Goal: Information Seeking & Learning: Learn about a topic

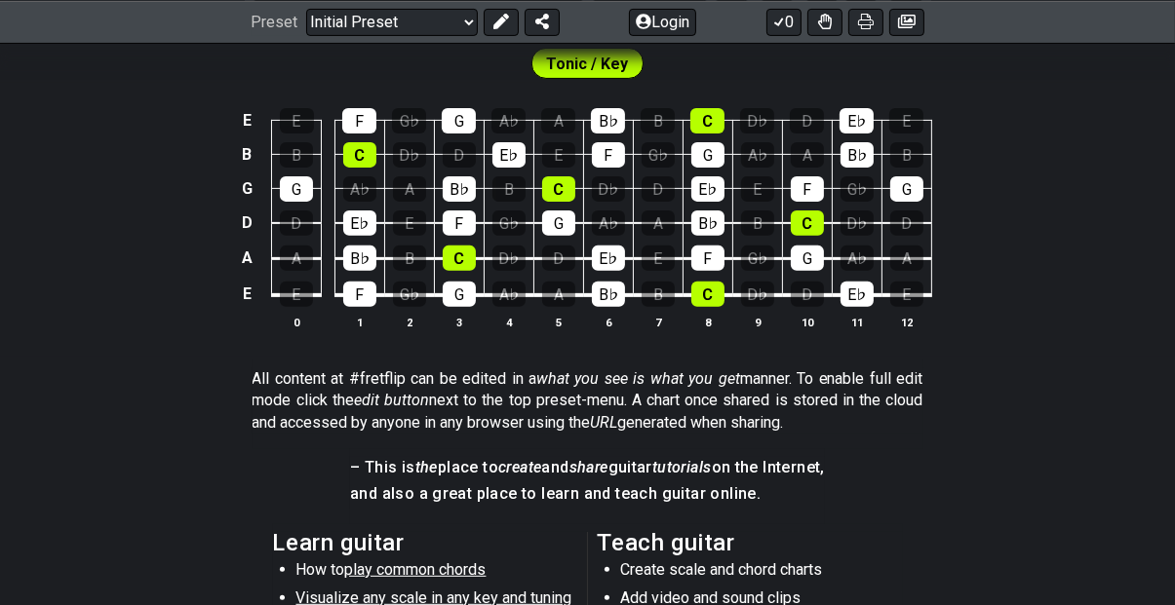
scroll to position [620, 0]
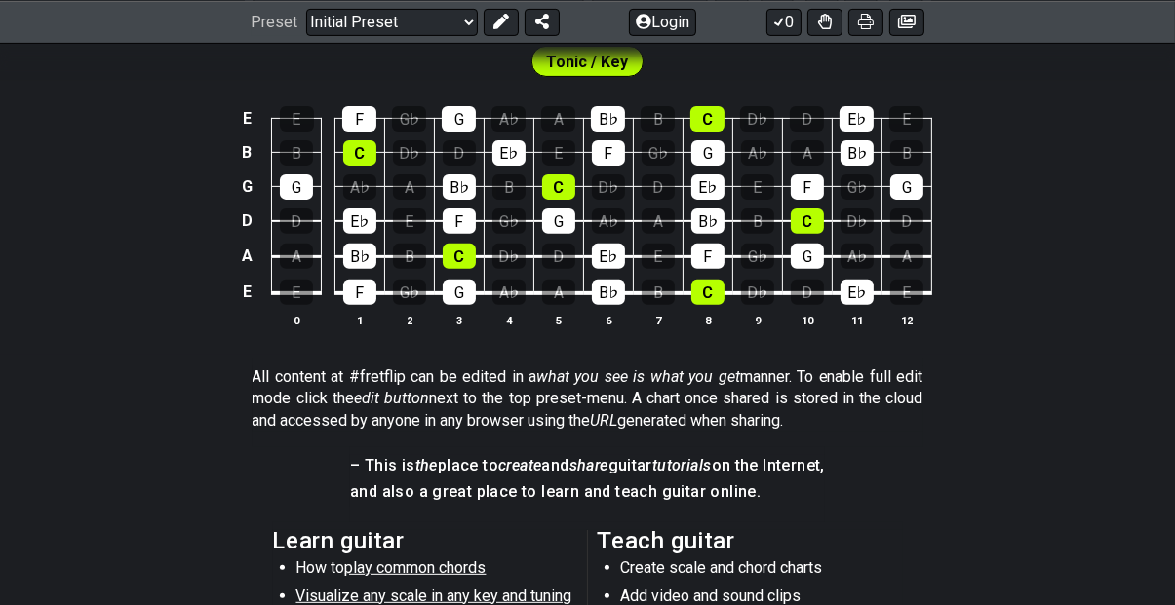
click at [555, 224] on div "G" at bounding box center [558, 221] width 33 height 25
click at [554, 228] on div "G" at bounding box center [558, 221] width 33 height 25
click at [561, 223] on div "G" at bounding box center [558, 221] width 33 height 25
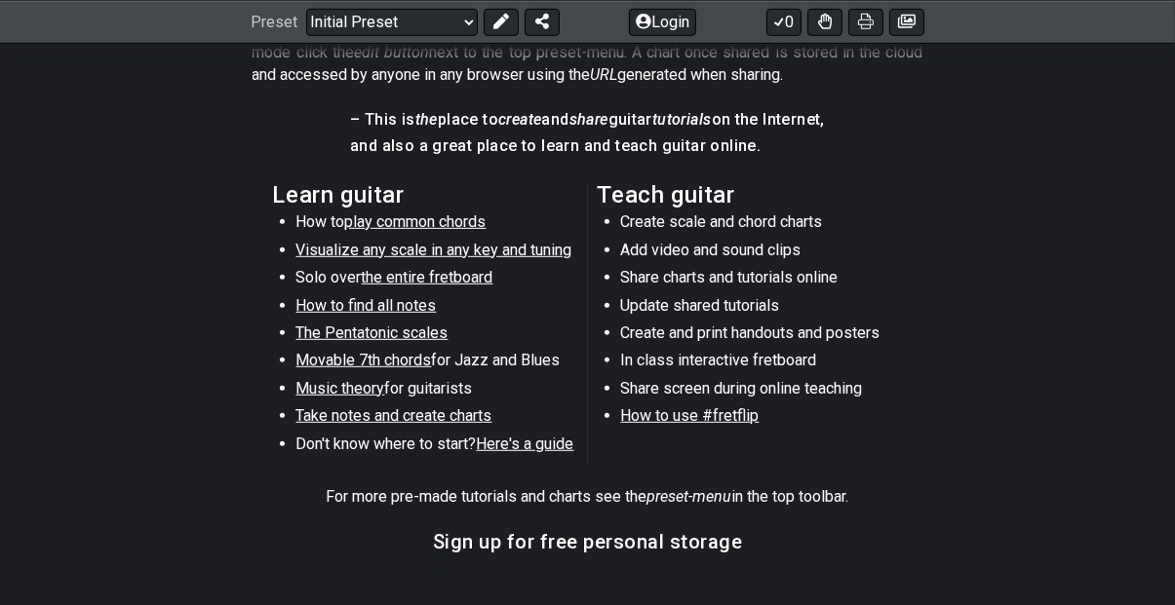
scroll to position [967, 0]
click at [374, 215] on span "play common chords" at bounding box center [415, 221] width 141 height 19
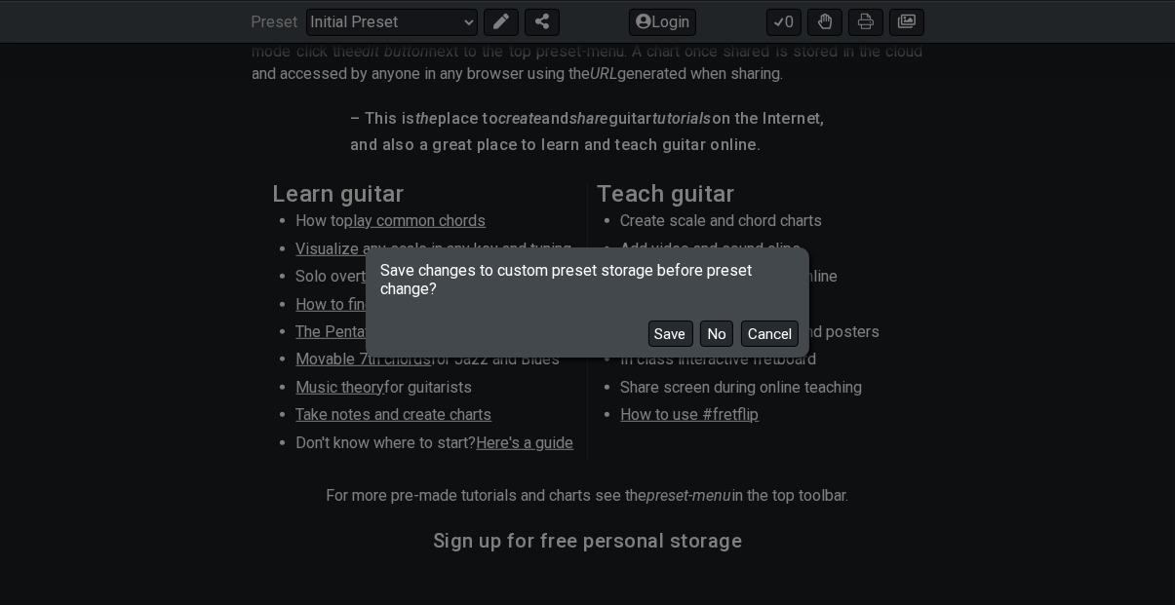
click at [711, 347] on button "No" at bounding box center [716, 334] width 33 height 26
select select "/common-guitar-chords"
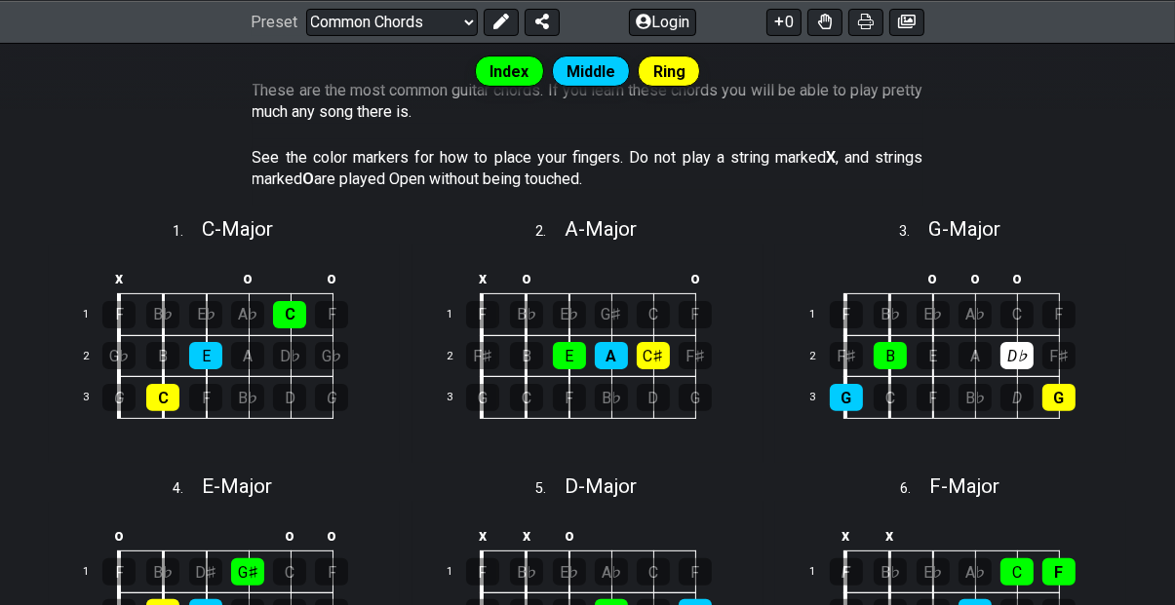
scroll to position [437, 0]
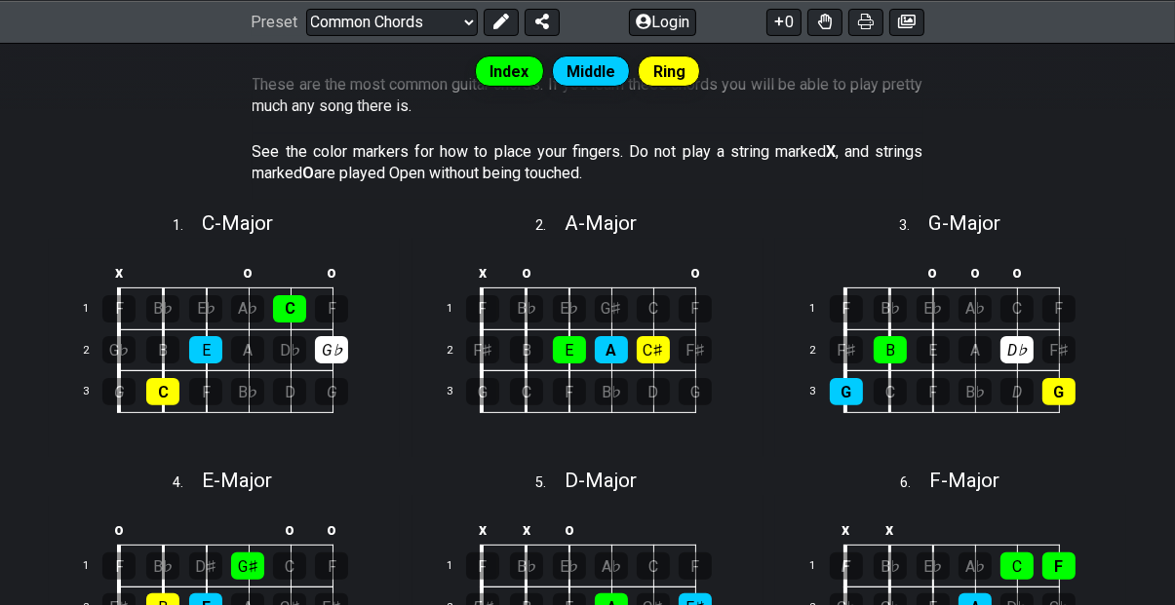
click at [331, 343] on div "G♭" at bounding box center [331, 349] width 33 height 27
click at [332, 349] on div "G♭" at bounding box center [331, 349] width 33 height 27
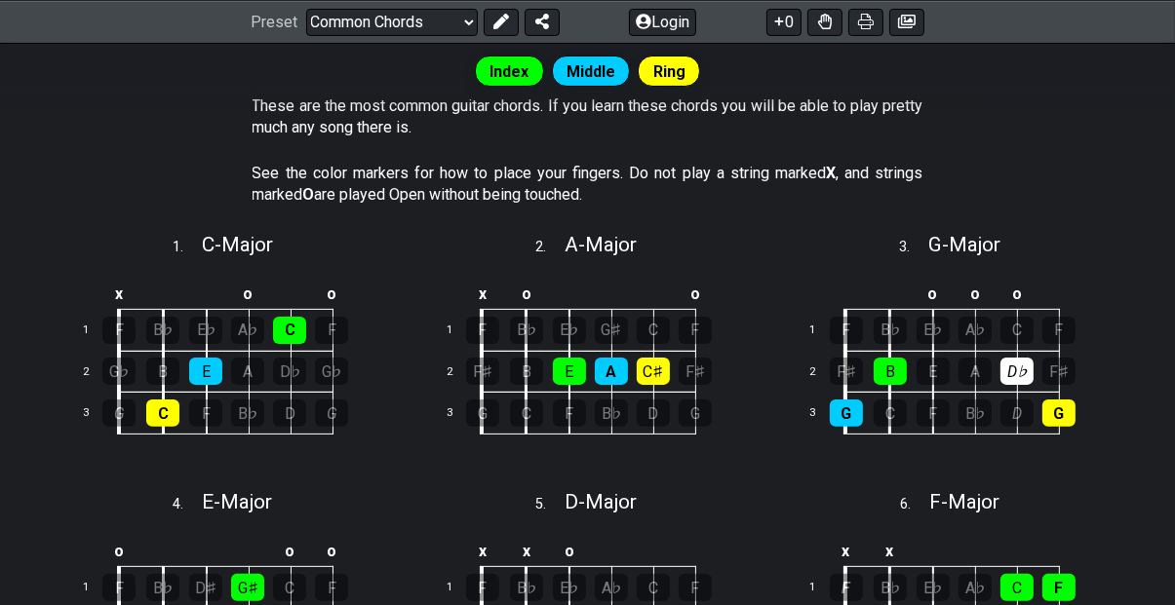
scroll to position [413, 0]
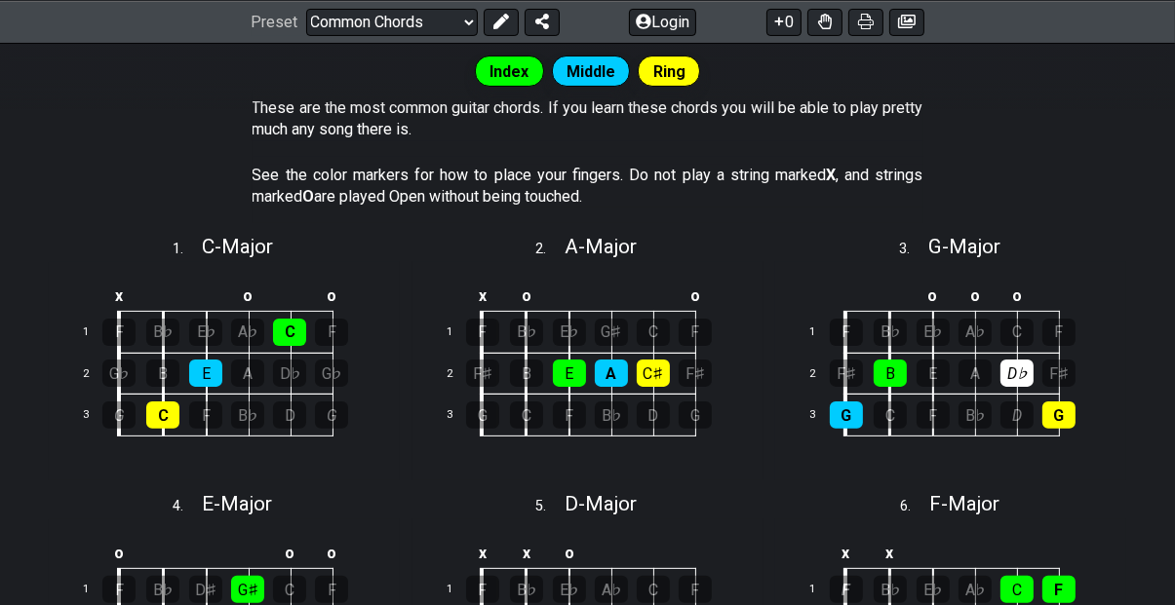
click at [816, 31] on button at bounding box center [824, 21] width 35 height 27
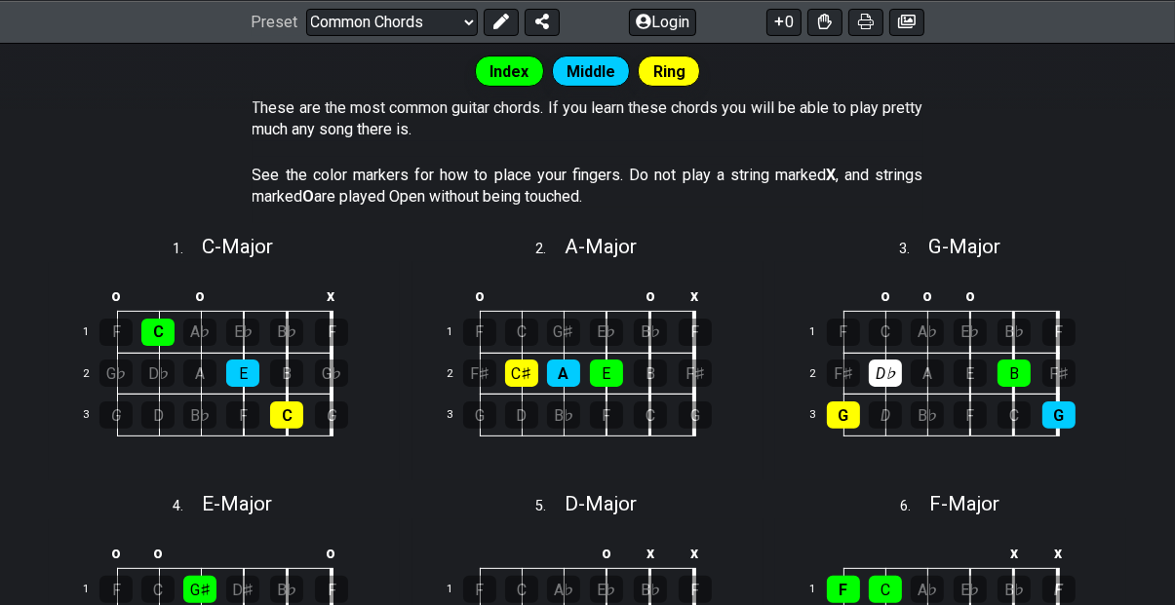
click at [819, 30] on button at bounding box center [824, 21] width 35 height 27
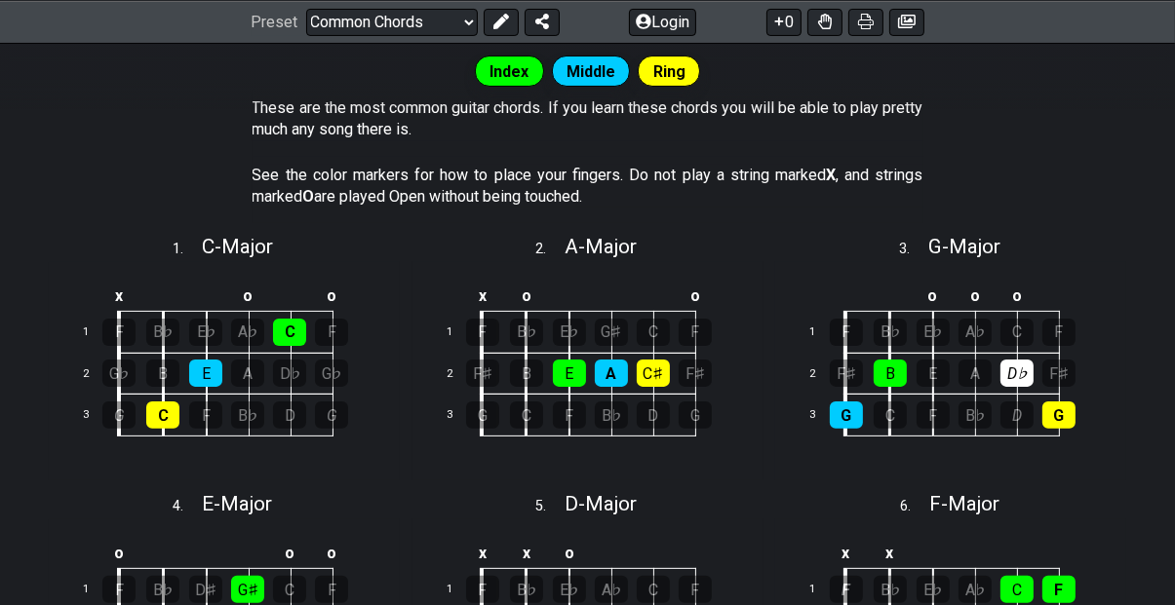
click at [493, 16] on icon at bounding box center [501, 22] width 16 height 16
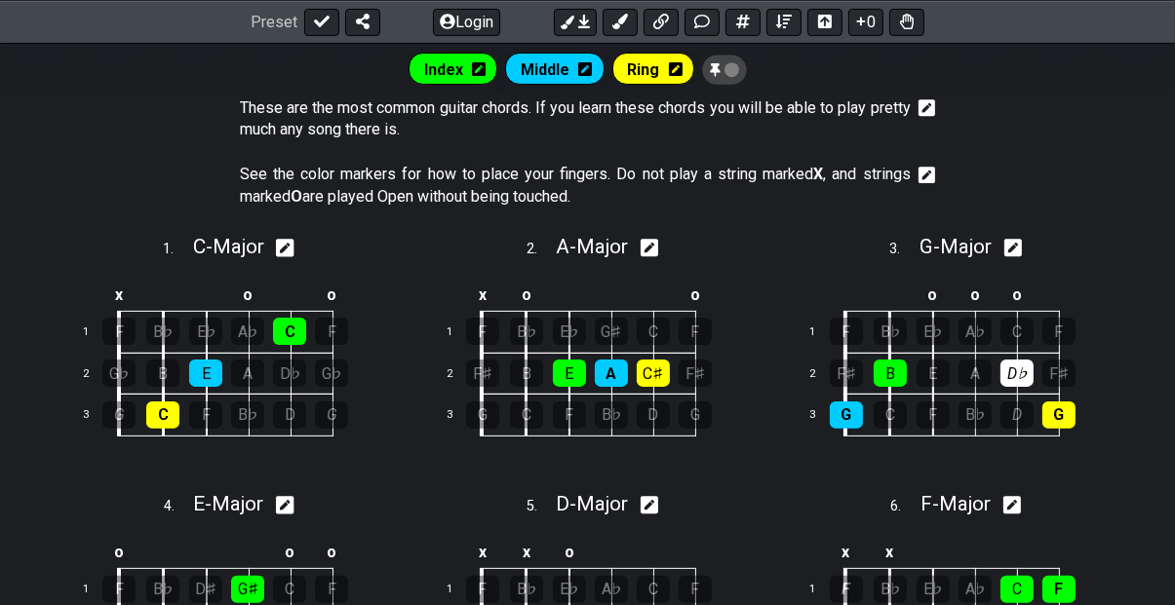
click at [314, 21] on icon at bounding box center [322, 22] width 16 height 16
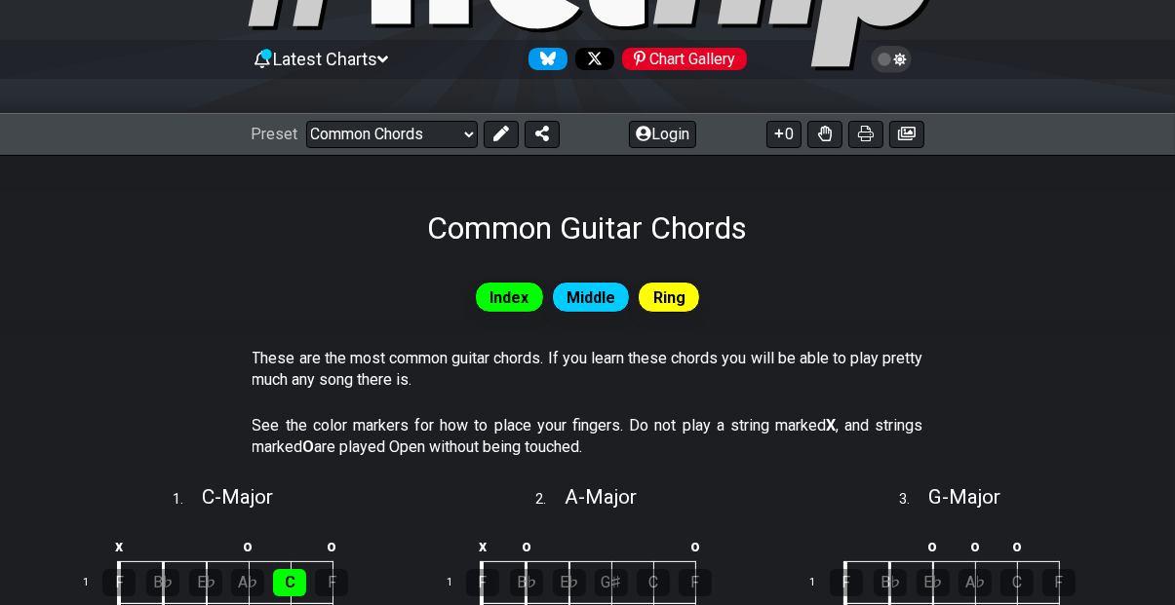
scroll to position [0, 0]
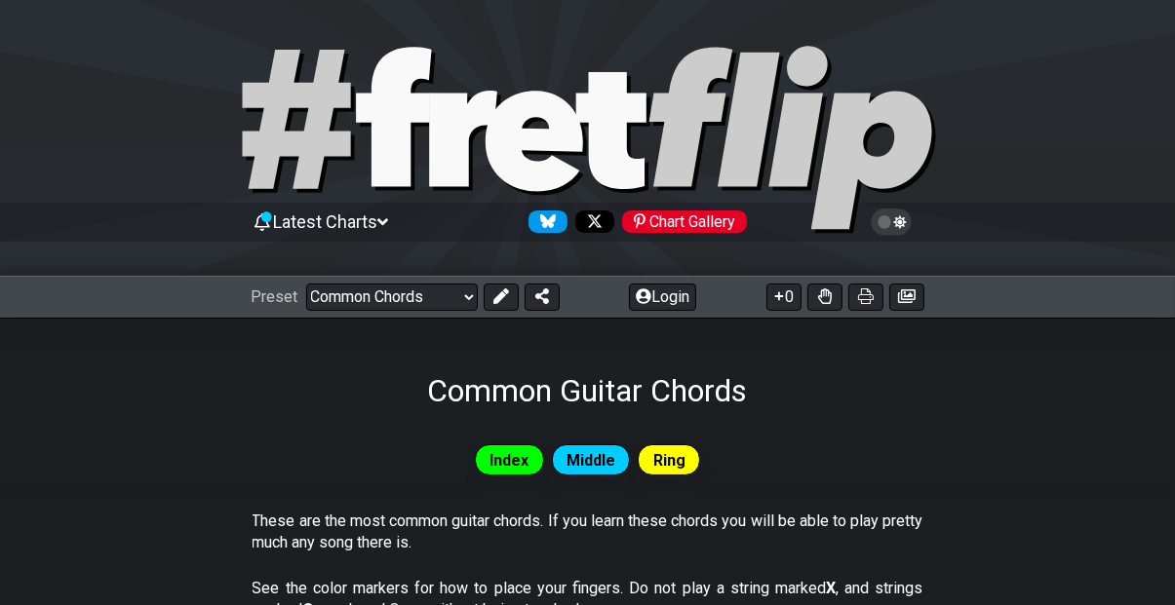
click at [345, 304] on select "Welcome to #fretflip! Initial Preset Custom Preset Minor Pentatonic Major Penta…" at bounding box center [392, 297] width 172 height 27
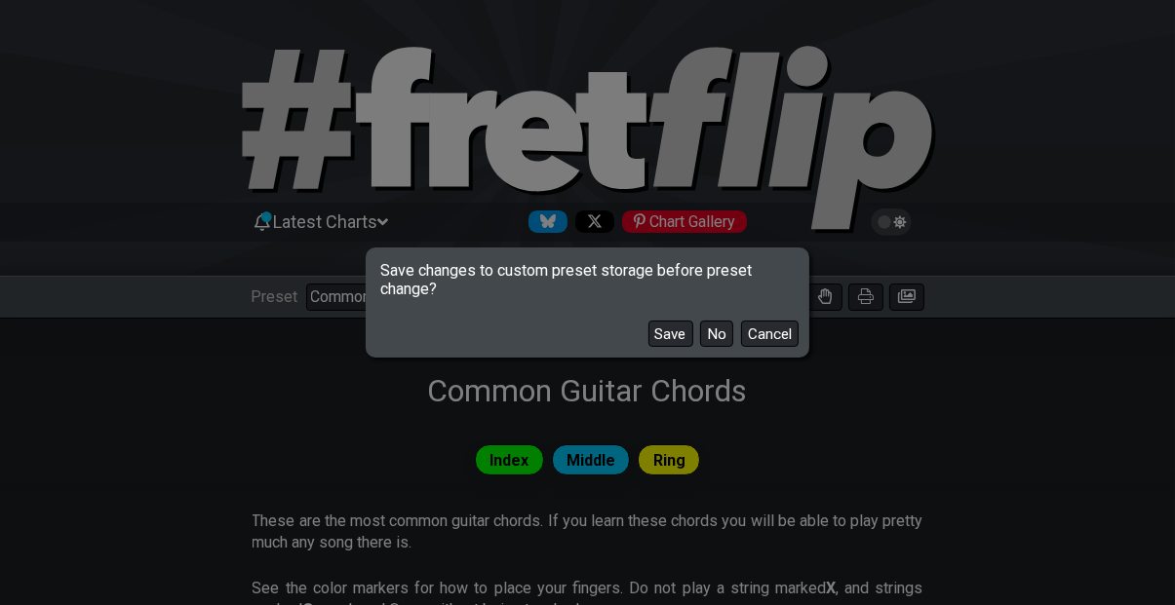
click at [715, 331] on button "No" at bounding box center [716, 334] width 33 height 26
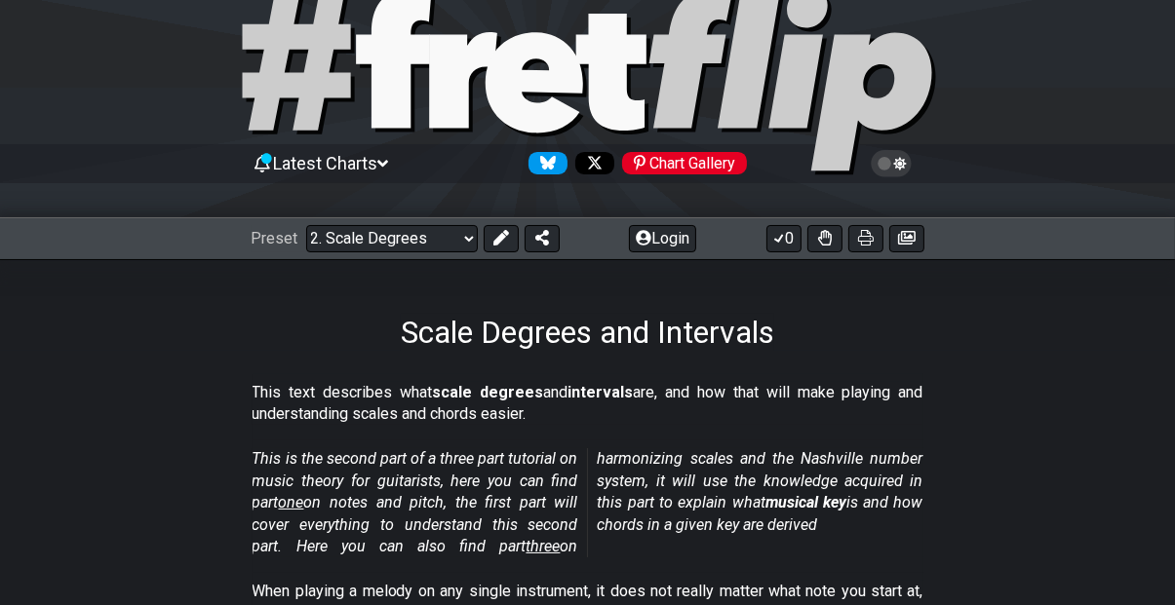
scroll to position [60, 0]
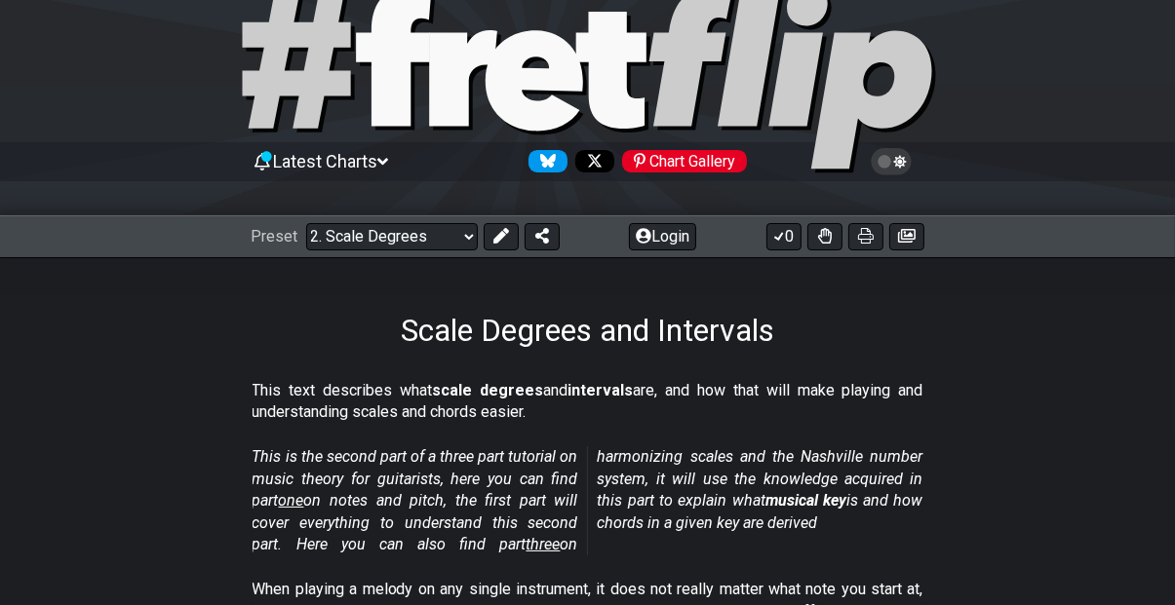
click at [382, 237] on select "Welcome to #fretflip! Initial Preset Custom Preset Minor Pentatonic Major Penta…" at bounding box center [392, 236] width 172 height 27
select select "/minor-pentatonic"
select select "C"
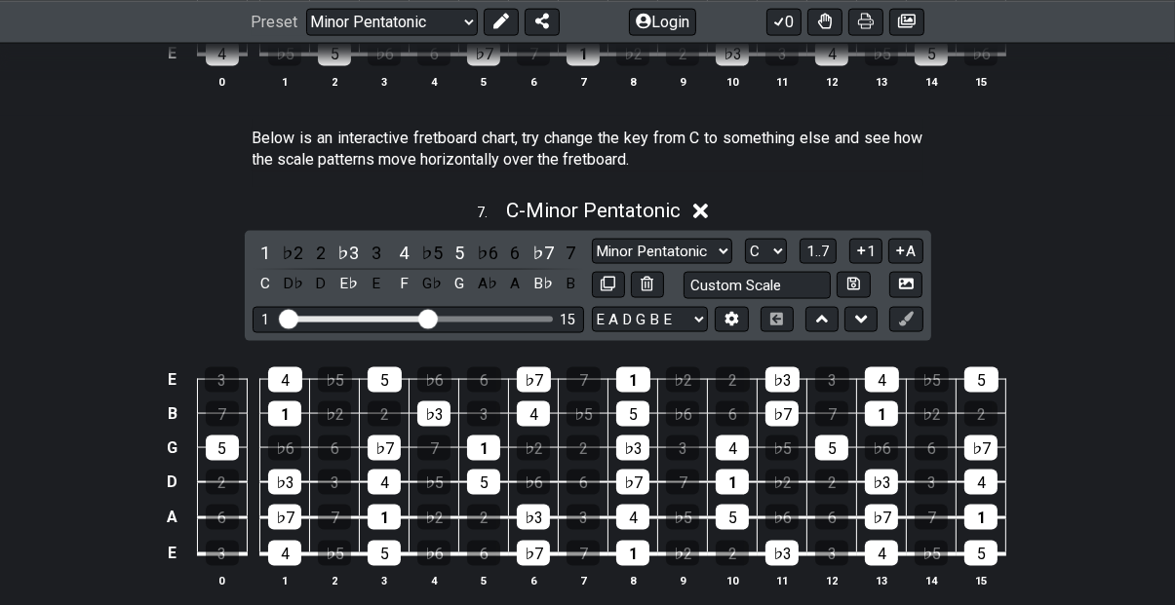
scroll to position [2606, 0]
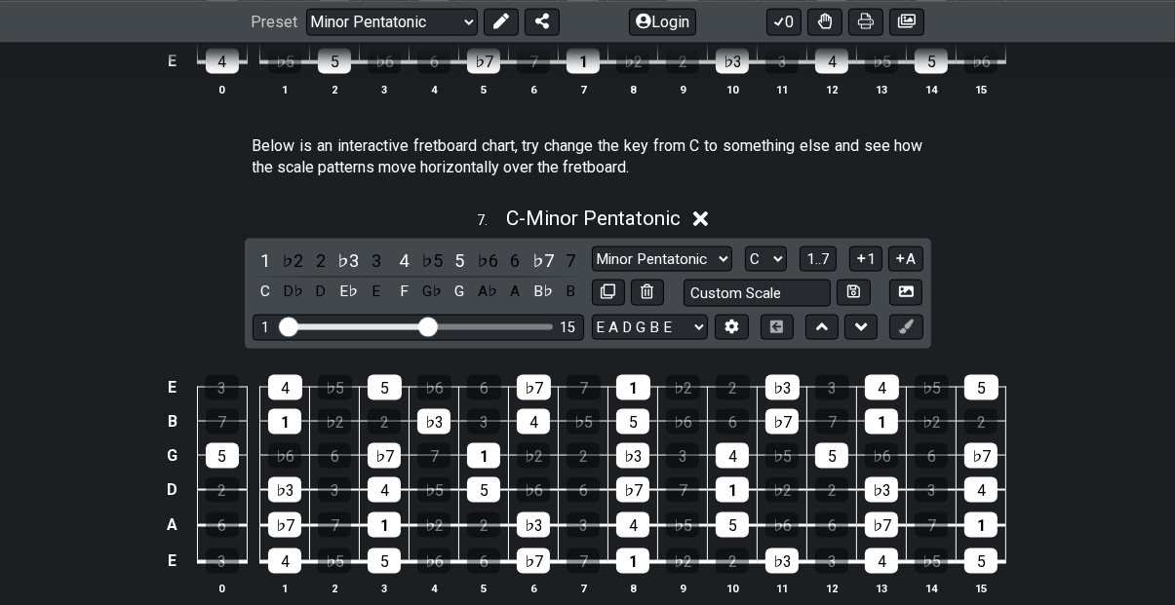
click at [371, 12] on select "Welcome to #fretflip! Initial Preset Custom Preset Minor Pentatonic Major Penta…" at bounding box center [392, 21] width 172 height 27
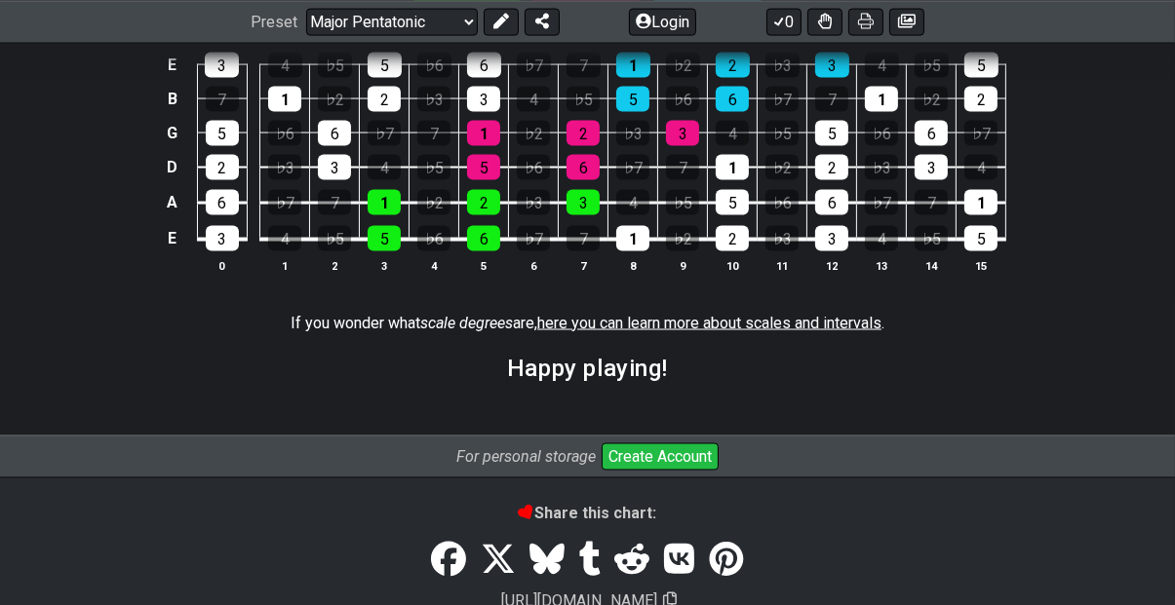
scroll to position [2869, 0]
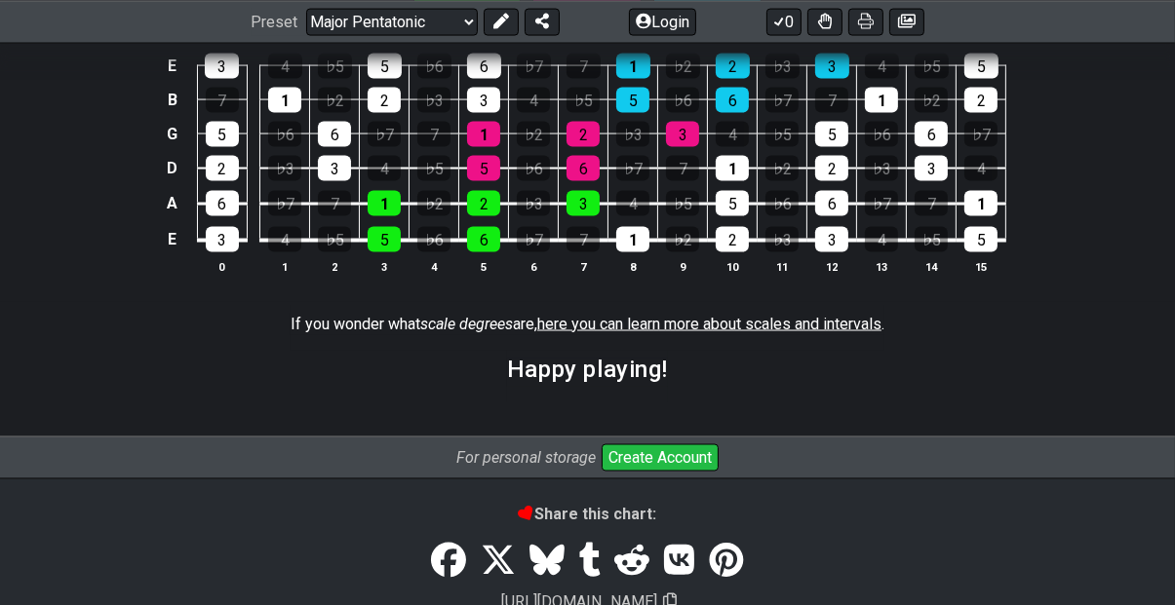
click at [344, 8] on select "Welcome to #fretflip! Initial Preset Custom Preset Minor Pentatonic Major Penta…" at bounding box center [392, 21] width 172 height 27
select select "/beginner-guitar"
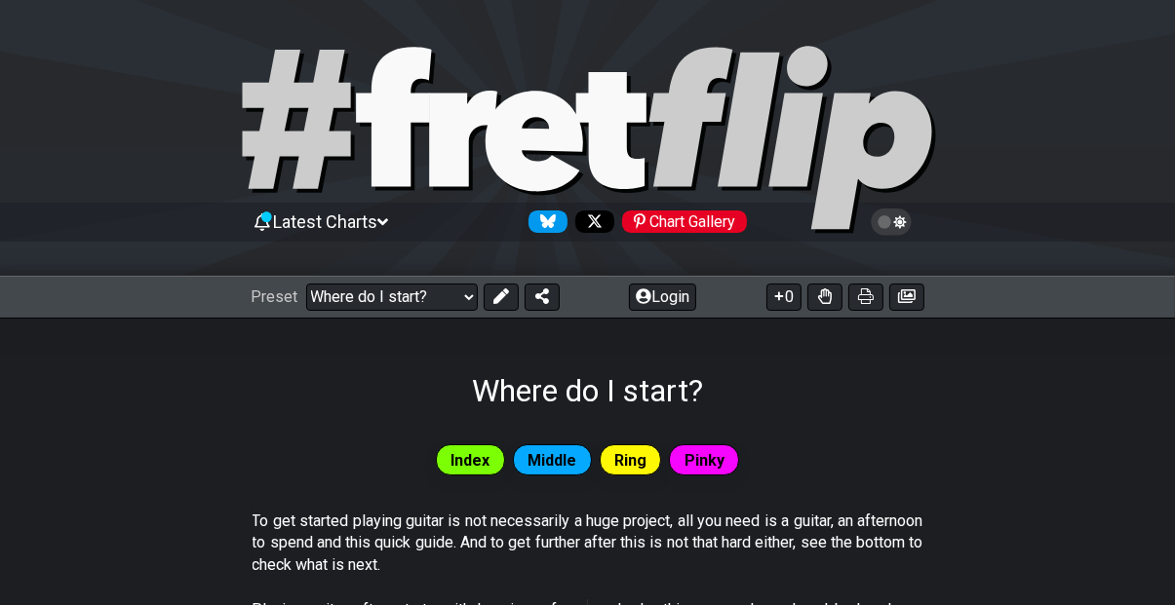
click at [316, 231] on span "Latest Charts" at bounding box center [325, 222] width 104 height 20
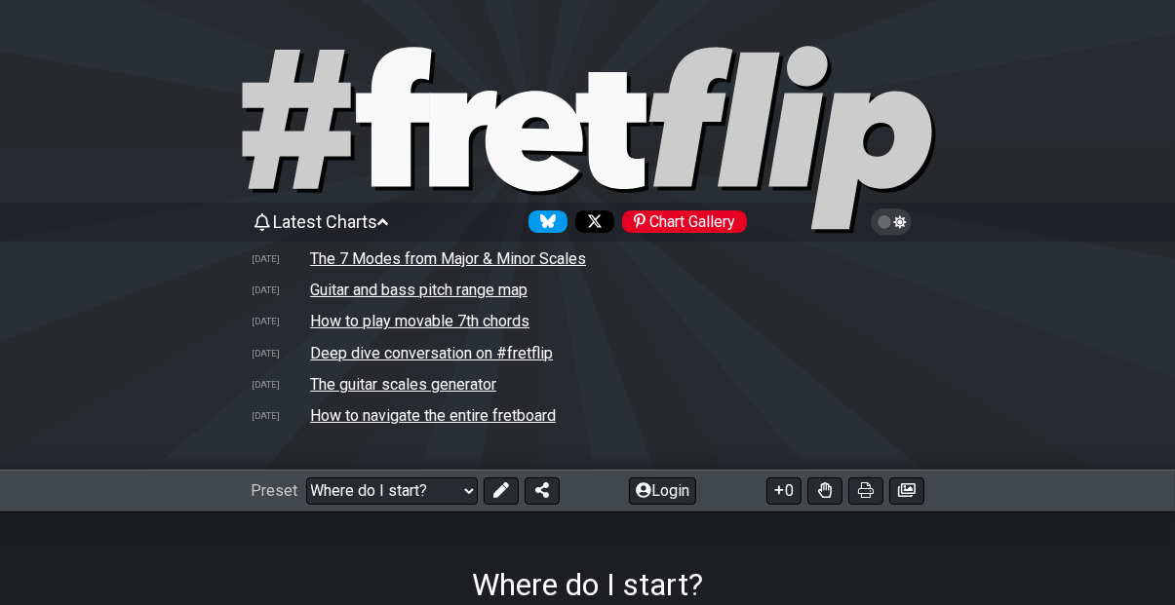
click at [302, 218] on span "Latest Charts" at bounding box center [325, 222] width 104 height 20
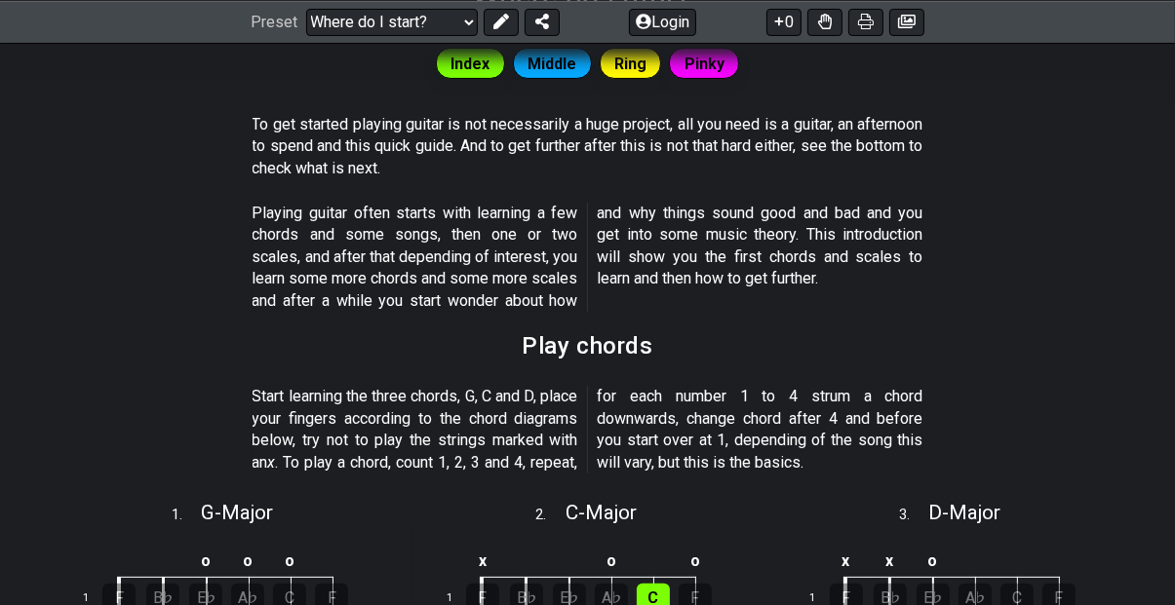
scroll to position [404, 0]
